Goal: Task Accomplishment & Management: Use online tool/utility

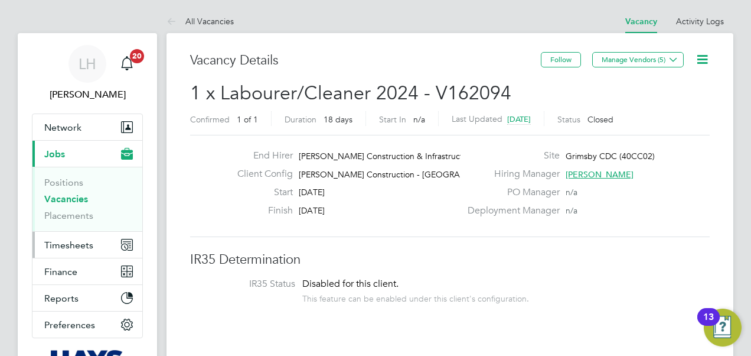
click at [80, 248] on span "Timesheets" at bounding box center [68, 244] width 49 height 11
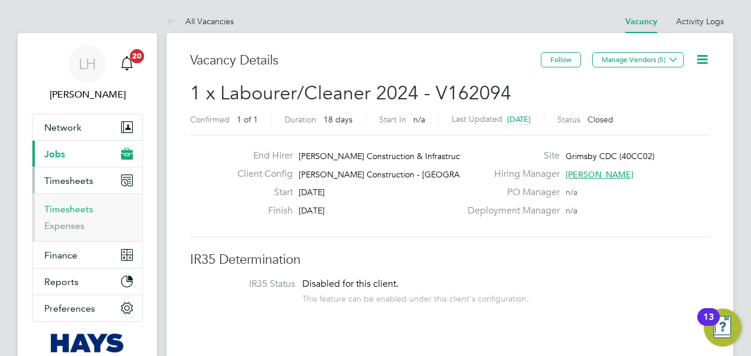
click at [77, 204] on link "Timesheets" at bounding box center [68, 208] width 49 height 11
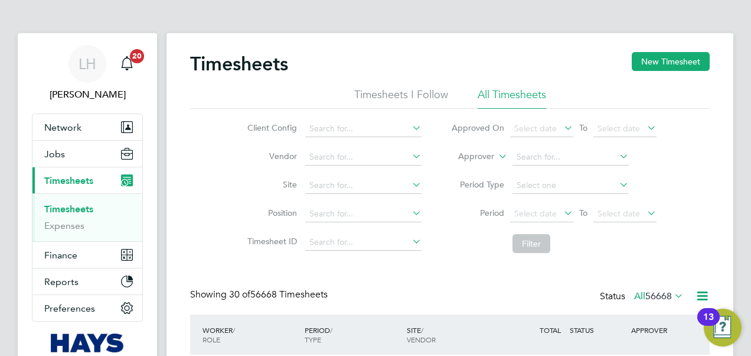
scroll to position [6, 6]
click at [492, 150] on li "Approver" at bounding box center [554, 157] width 235 height 28
click at [484, 153] on label "Approver" at bounding box center [467, 157] width 53 height 12
click at [470, 171] on li "Worker" at bounding box center [466, 169] width 58 height 15
click at [543, 158] on input at bounding box center [571, 157] width 116 height 17
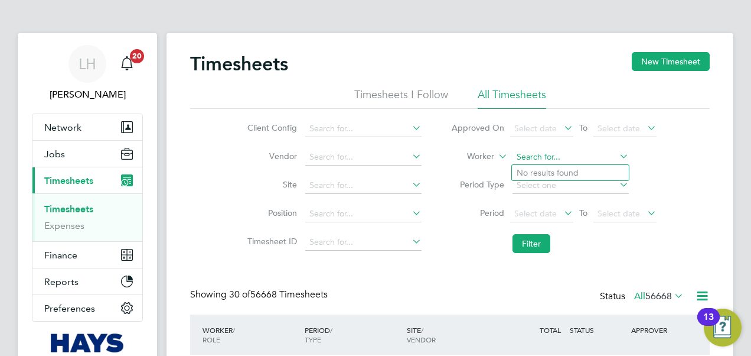
paste input "[PERSON_NAME]"
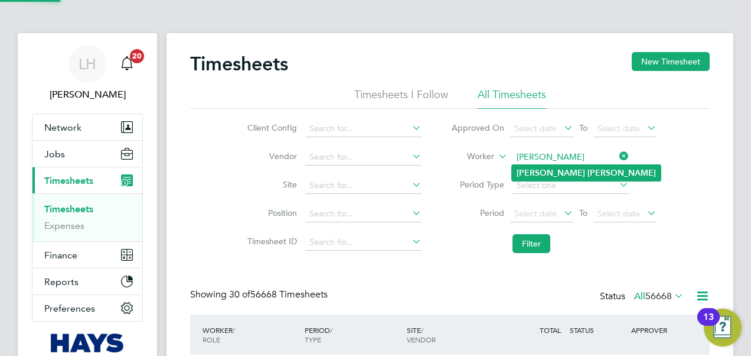
type input "[PERSON_NAME]"
click at [574, 173] on li "[PERSON_NAME]" at bounding box center [586, 173] width 149 height 16
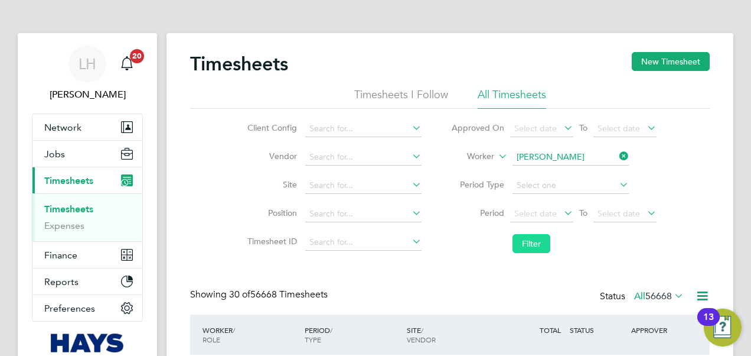
click at [538, 247] on button "Filter" at bounding box center [532, 243] width 38 height 19
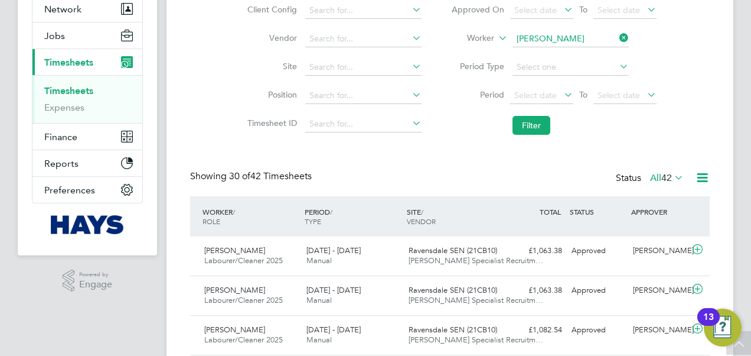
click at [482, 246] on span "Ravensdale SEN (21CB10)" at bounding box center [453, 250] width 89 height 10
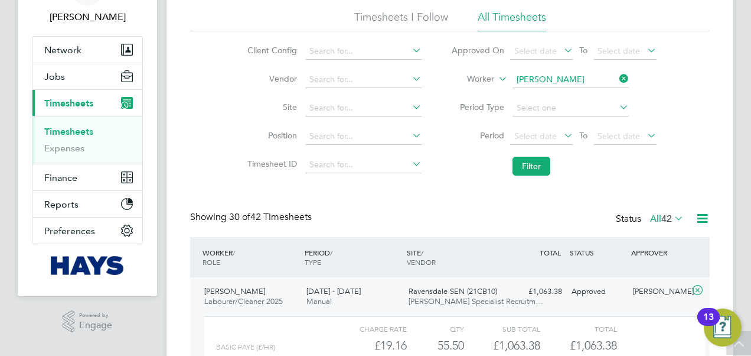
scroll to position [59, 0]
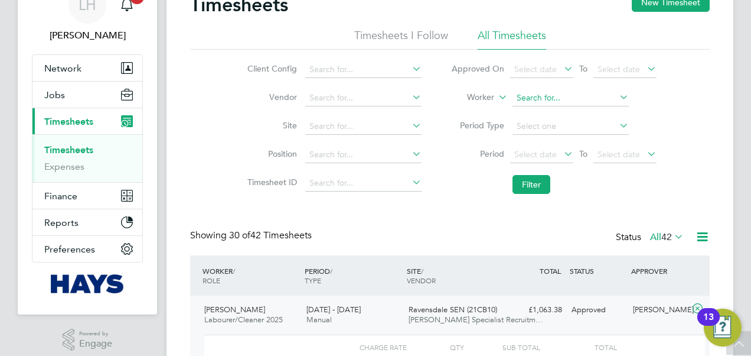
paste input "[PERSON_NAME]"
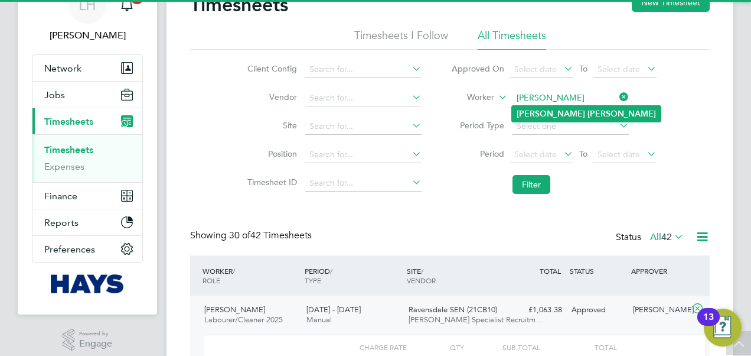
type input "[PERSON_NAME]"
click at [588, 115] on b "[PERSON_NAME]" at bounding box center [622, 114] width 69 height 10
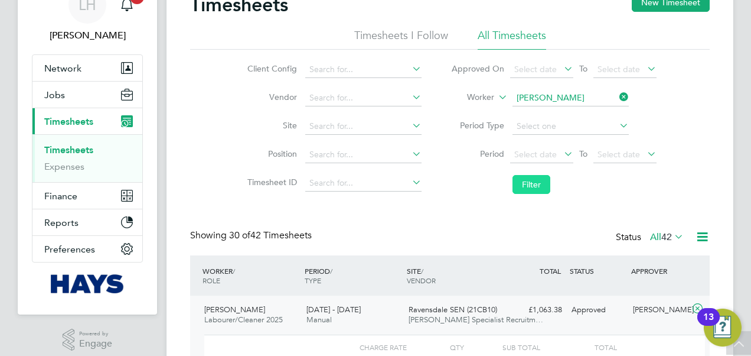
click at [537, 180] on button "Filter" at bounding box center [532, 184] width 38 height 19
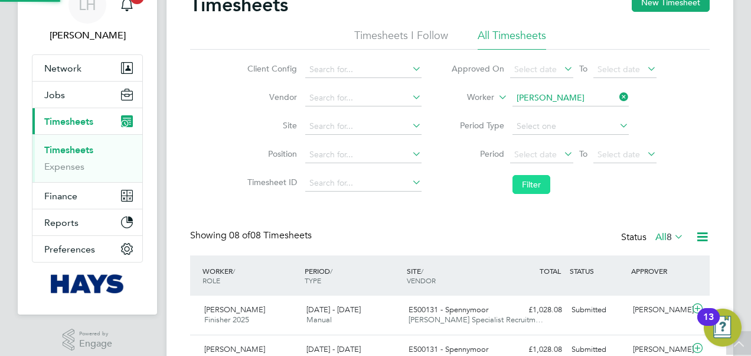
scroll to position [30, 102]
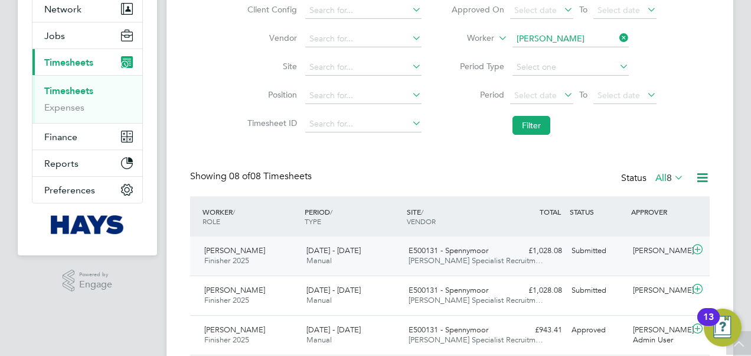
click at [507, 248] on div "£1,028.08 Submitted" at bounding box center [536, 250] width 61 height 19
